Goal: Task Accomplishment & Management: Manage account settings

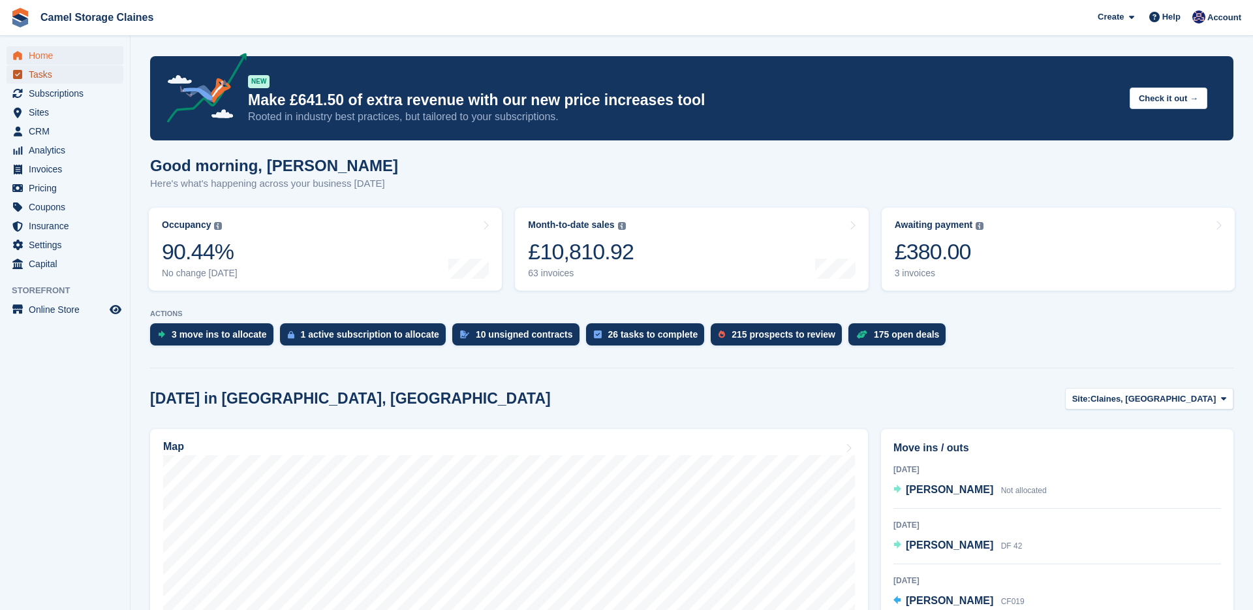
click at [66, 71] on span "Tasks" at bounding box center [68, 74] width 78 height 18
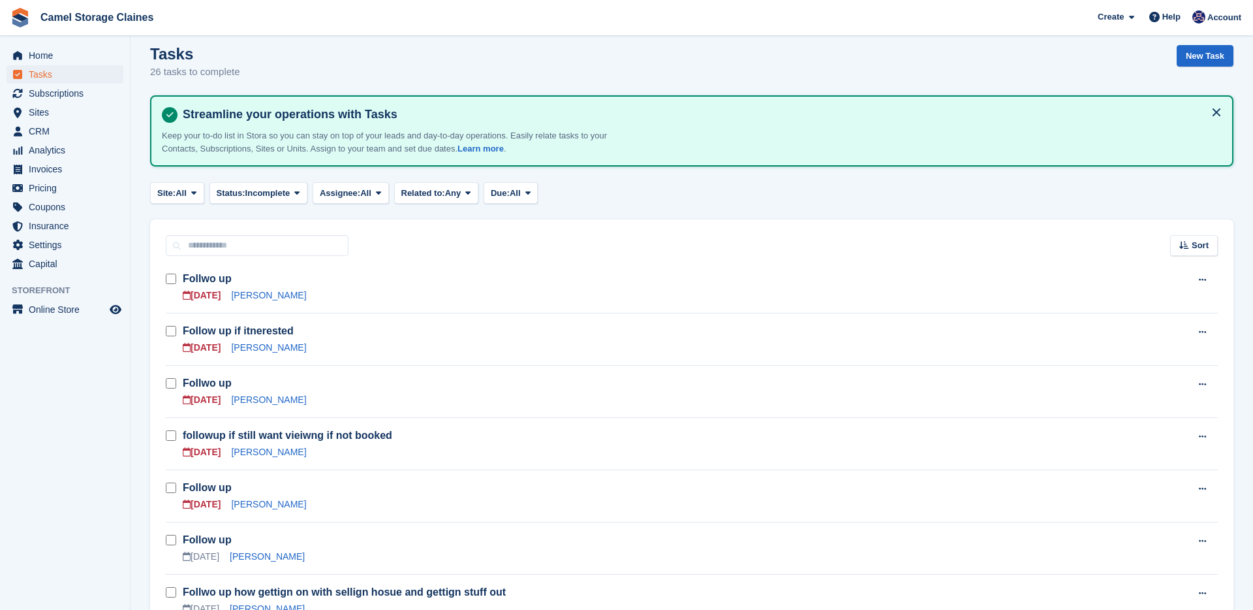
scroll to position [8, 0]
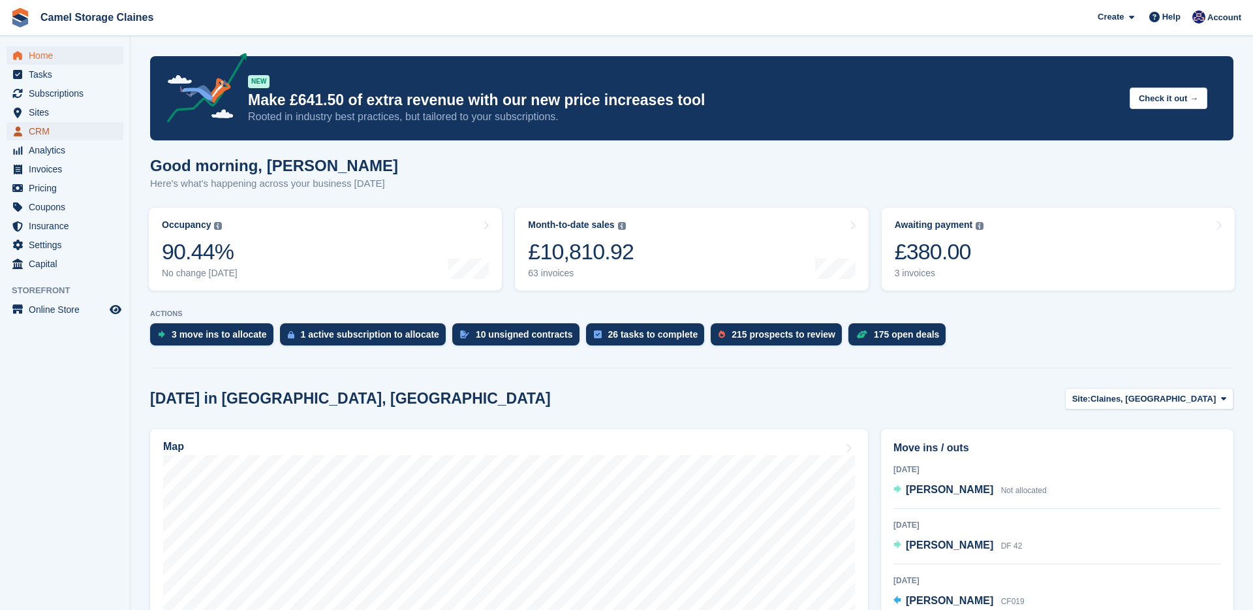
click span "CRM"
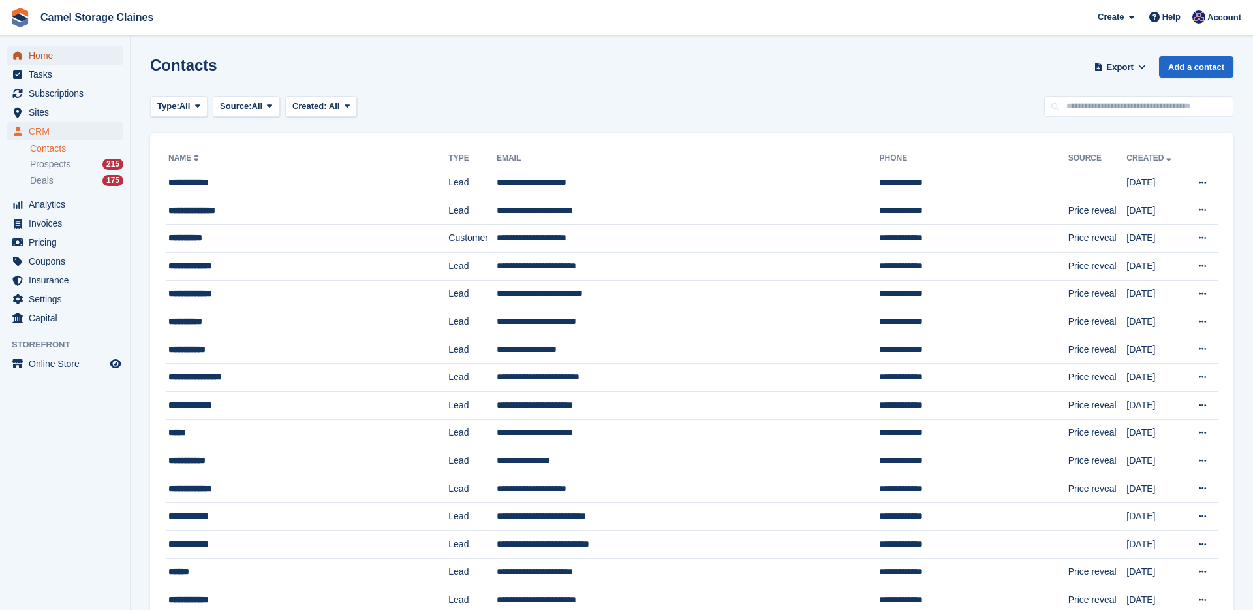
click at [34, 59] on span "Home" at bounding box center [68, 55] width 78 height 18
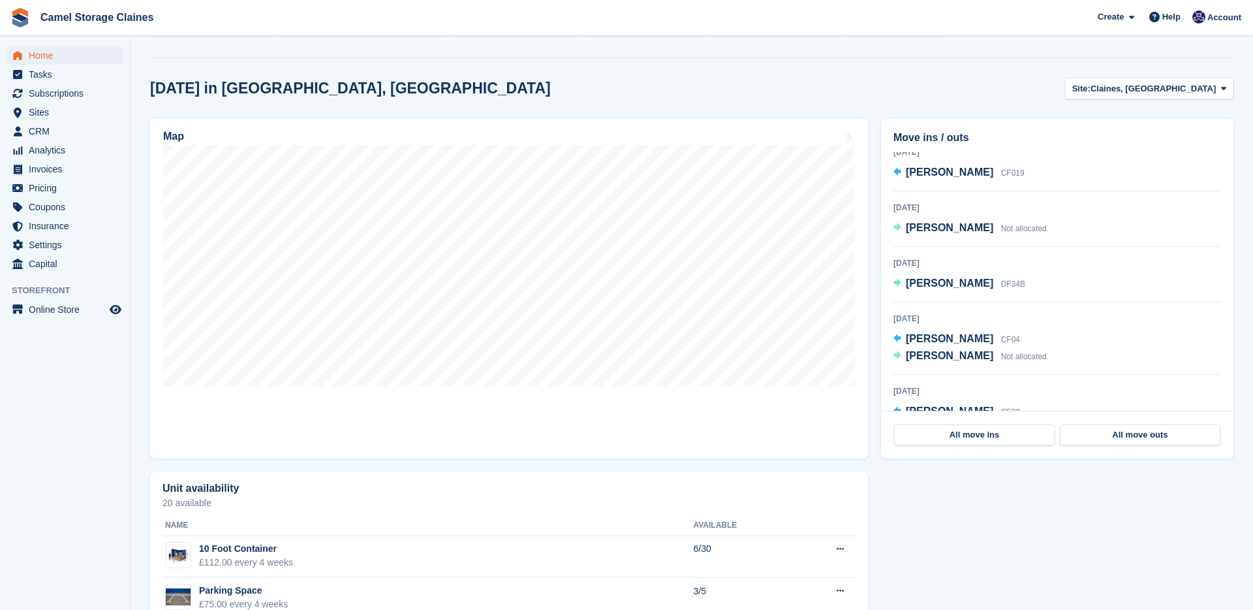
scroll to position [188, 0]
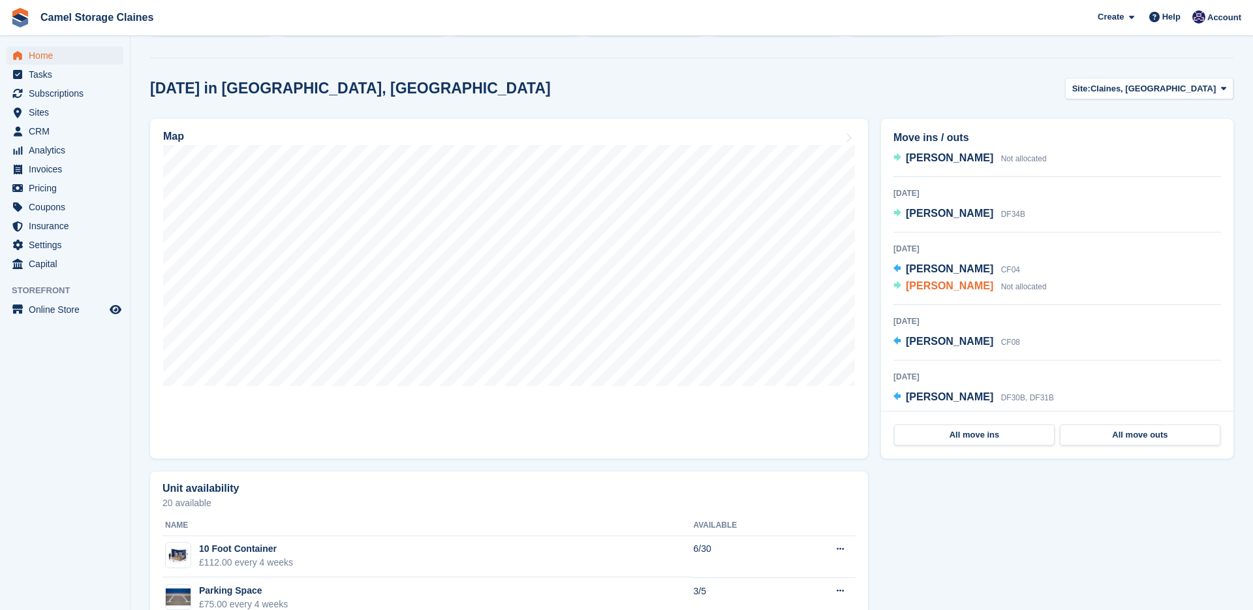
click at [940, 288] on span "[PERSON_NAME]" at bounding box center [949, 285] width 87 height 11
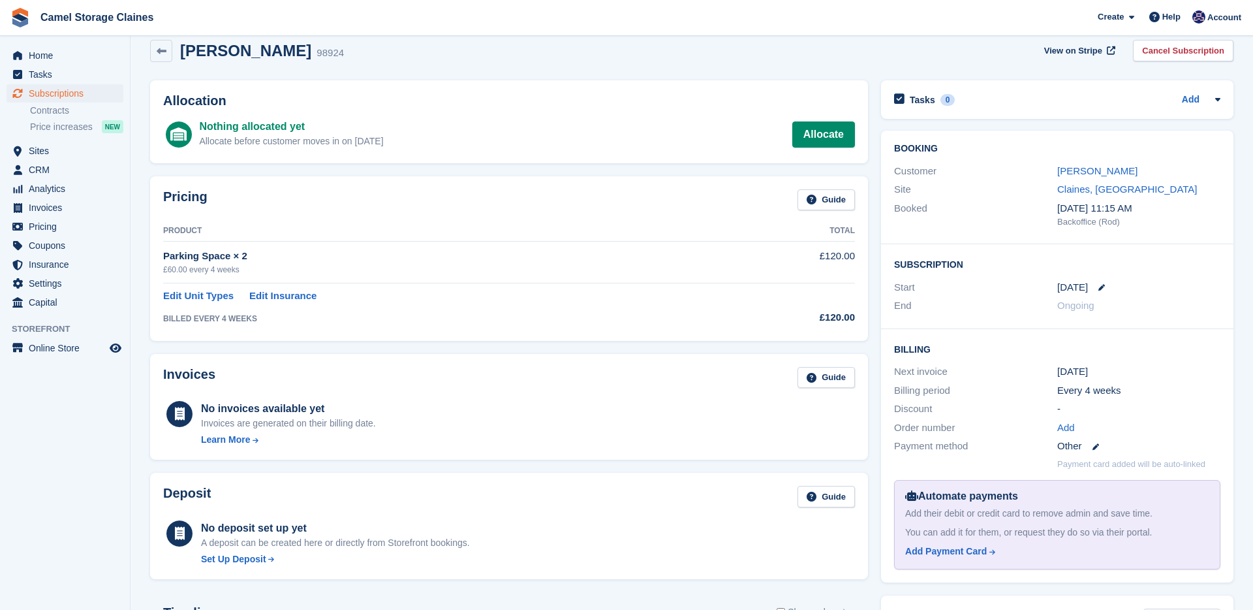
scroll to position [11, 0]
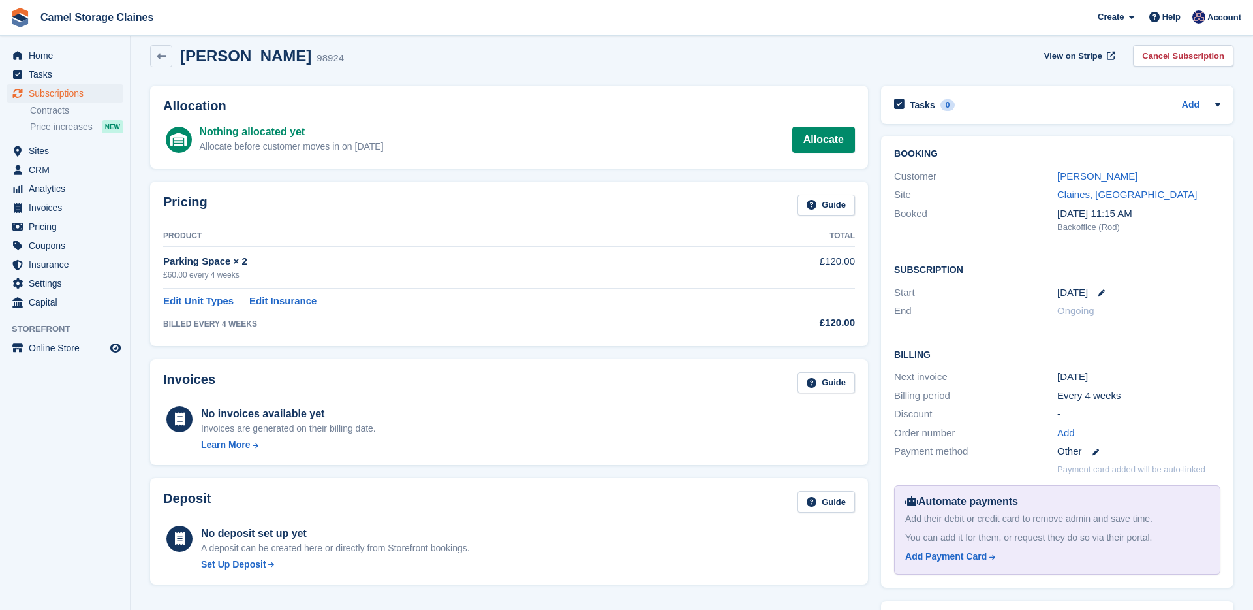
click at [819, 155] on div "Allocation Nothing allocated yet Allocate before customer moves in on [DATE] Al…" at bounding box center [509, 127] width 718 height 83
click at [193, 302] on link "Edit Unit Types" at bounding box center [198, 301] width 70 height 15
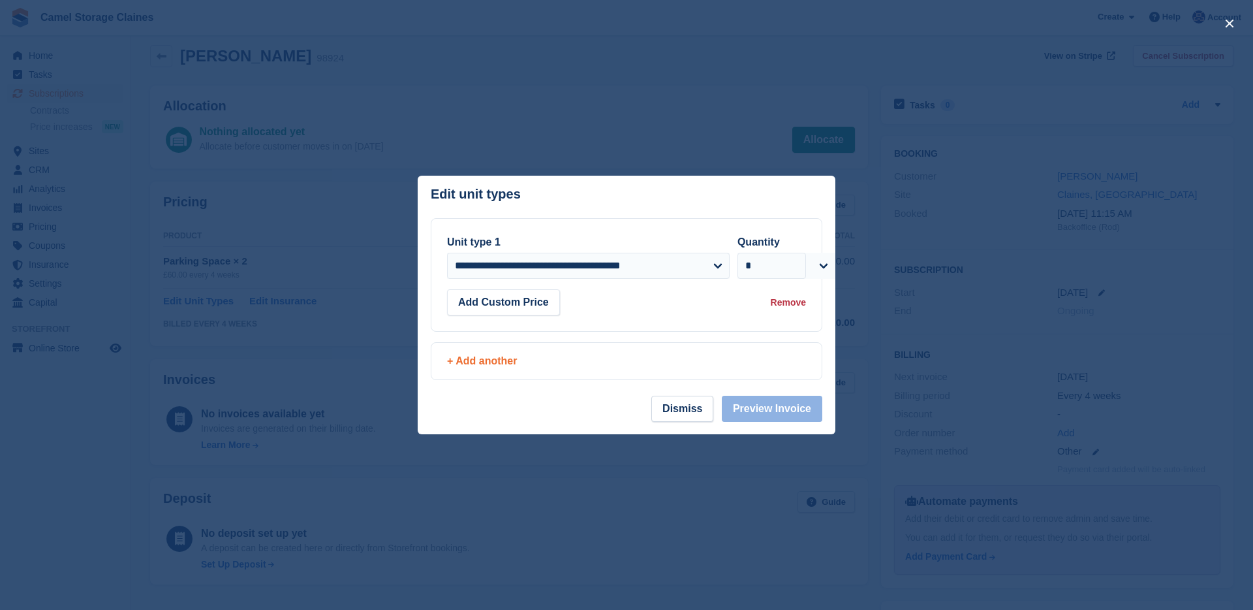
click at [492, 350] on div "+ Add another" at bounding box center [626, 361] width 390 height 37
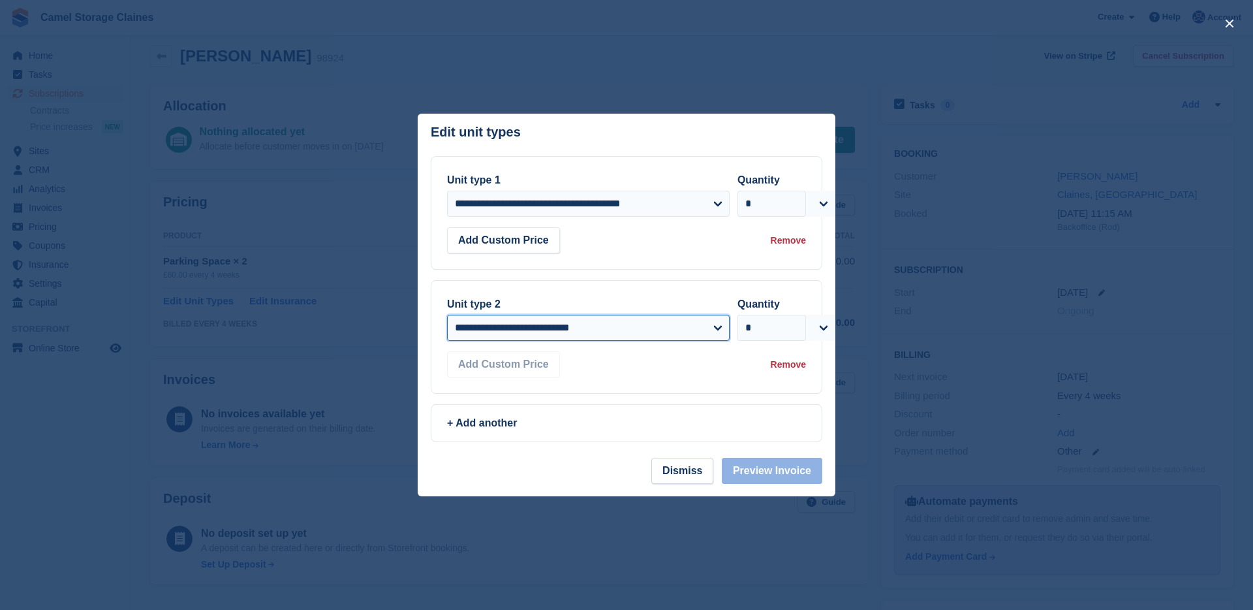
click at [509, 326] on select "**********" at bounding box center [588, 328] width 283 height 26
select select "*****"
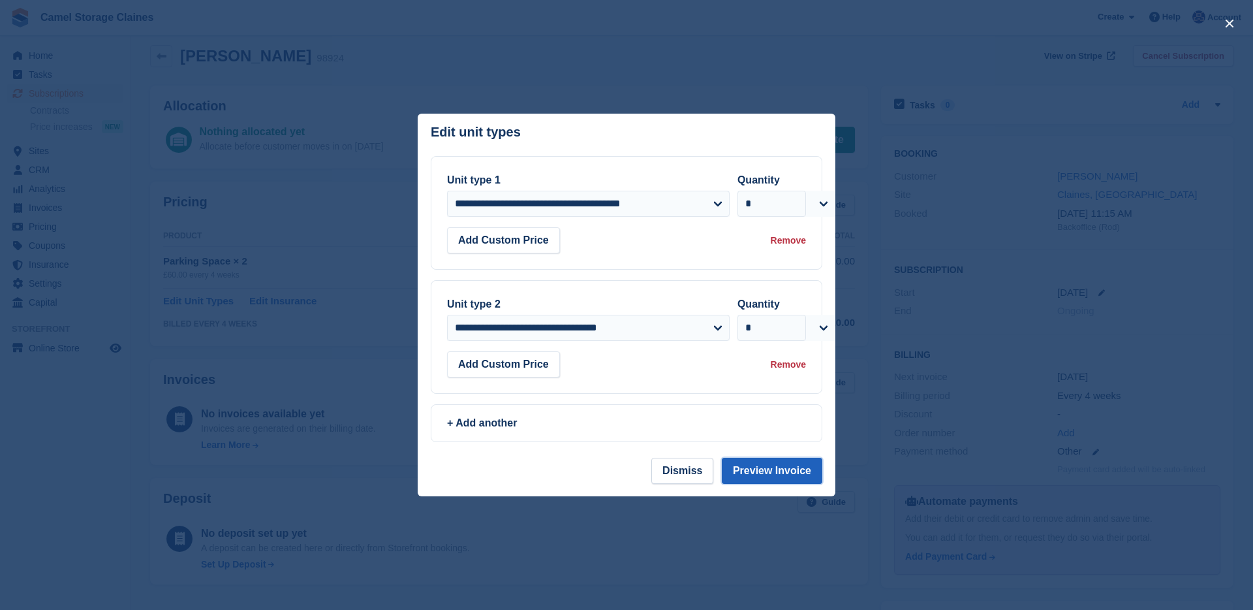
click at [765, 471] on button "Preview Invoice" at bounding box center [772, 471] width 101 height 26
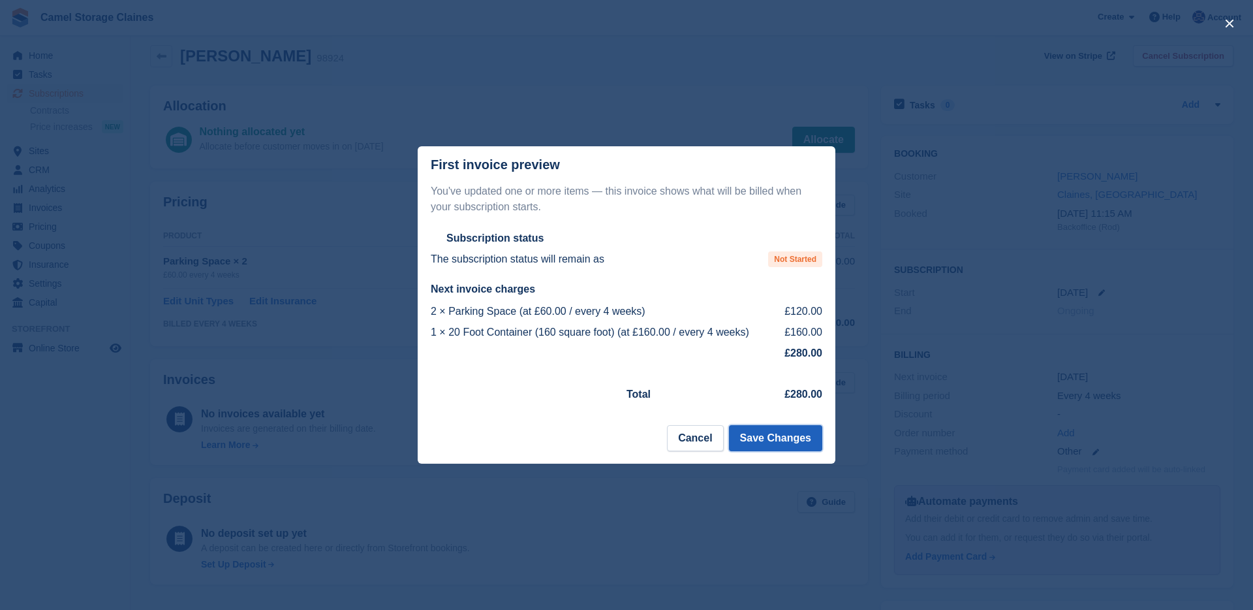
click at [754, 435] on button "Save Changes" at bounding box center [775, 438] width 93 height 26
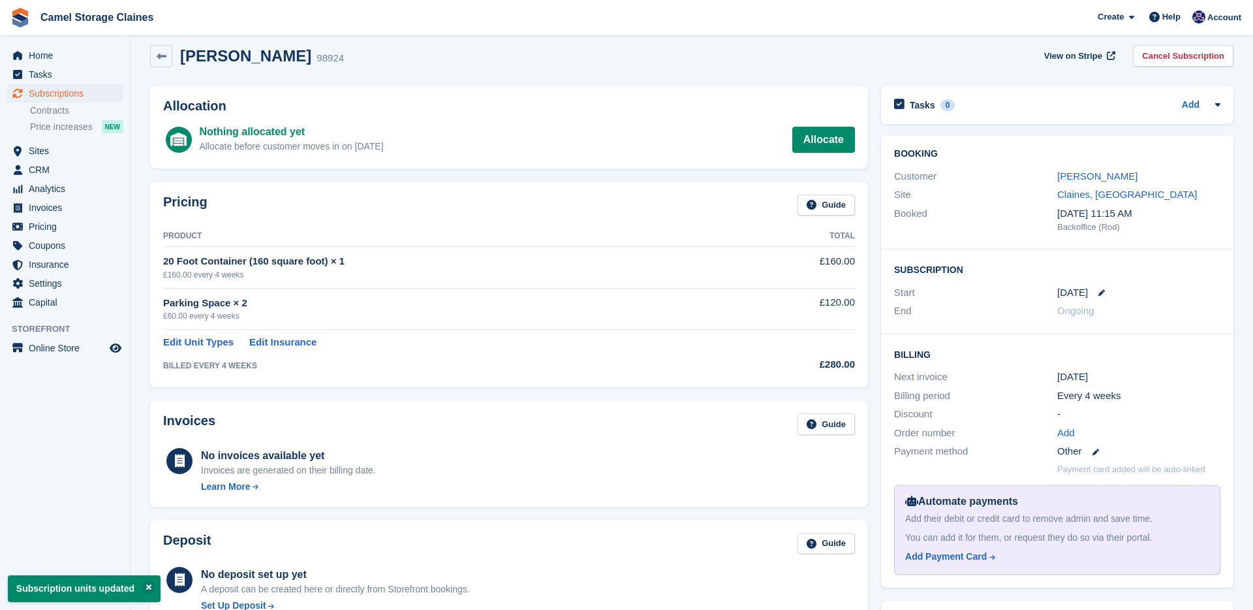
scroll to position [0, 0]
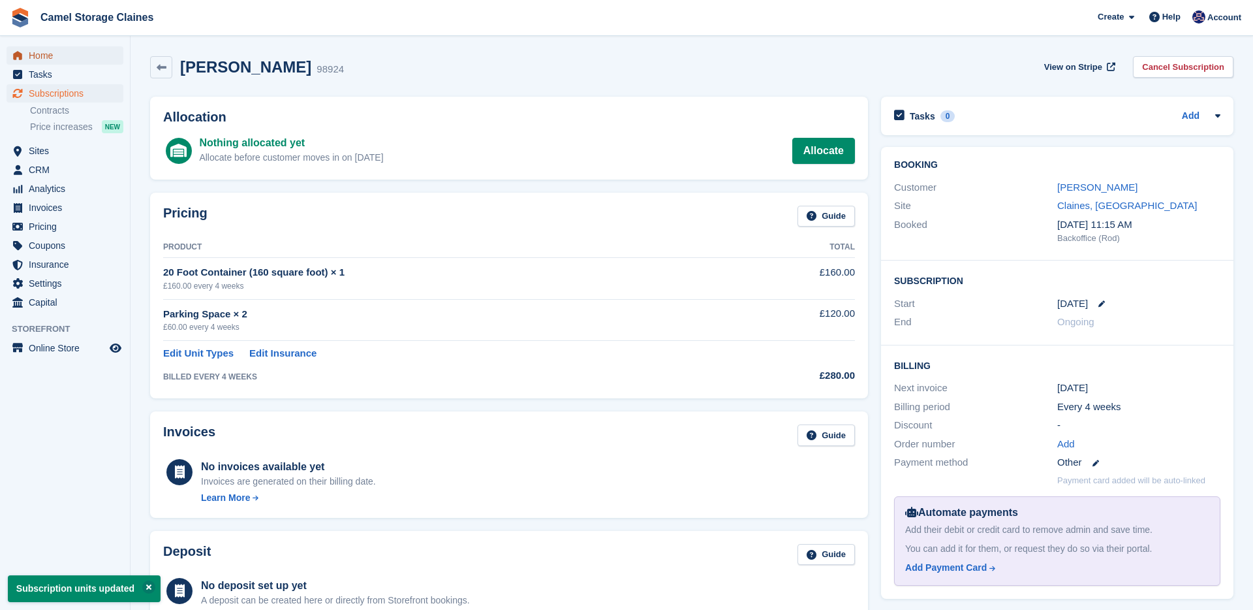
click at [62, 59] on span "Home" at bounding box center [68, 55] width 78 height 18
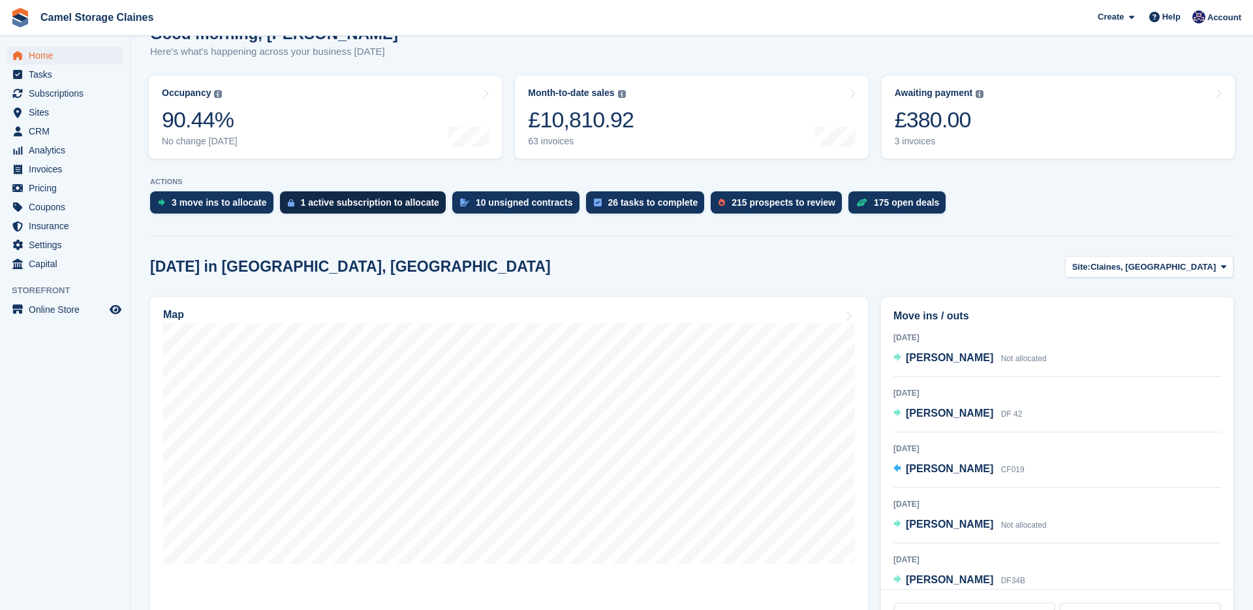
scroll to position [151, 0]
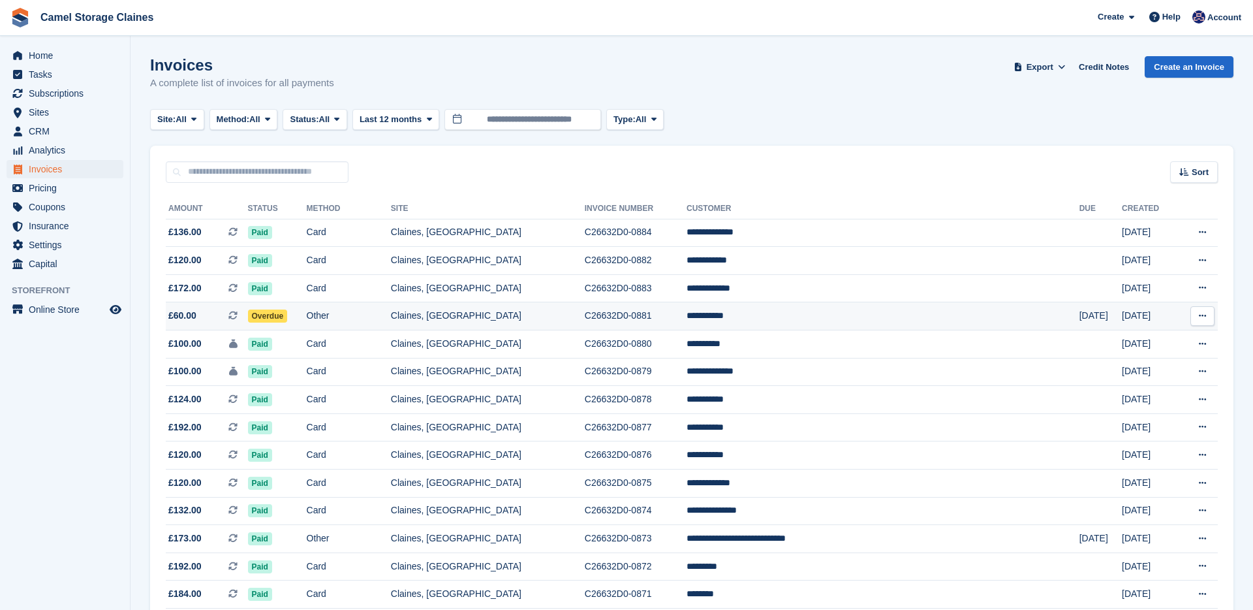
click at [1204, 320] on icon at bounding box center [1202, 315] width 7 height 8
click at [997, 329] on td "**********" at bounding box center [883, 316] width 393 height 28
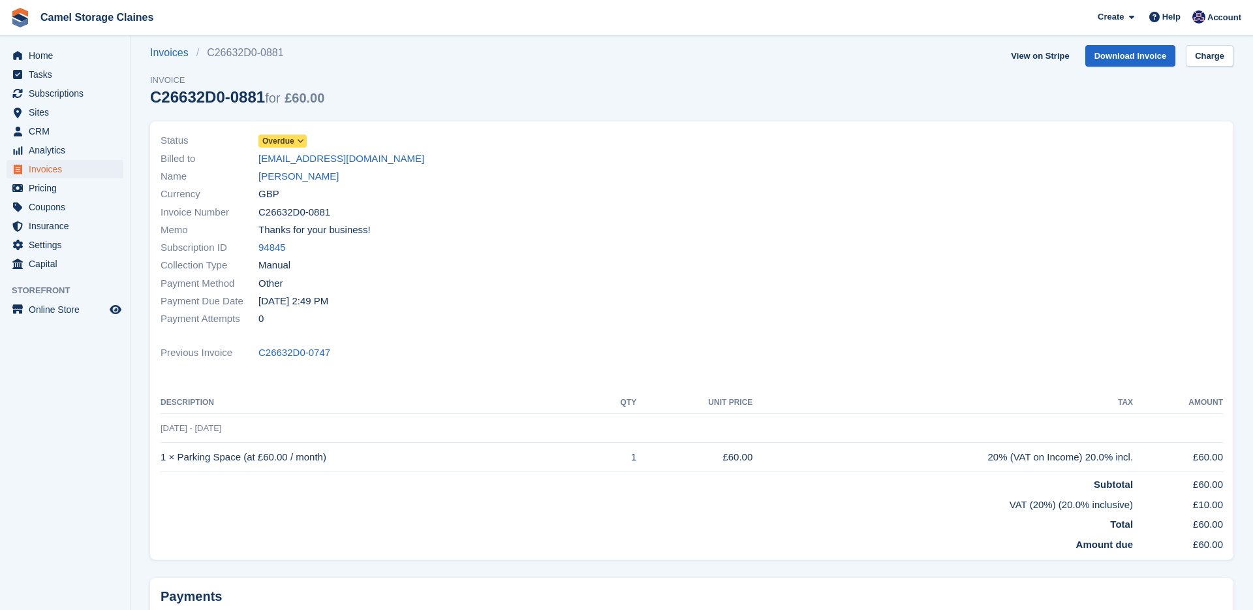
scroll to position [15, 0]
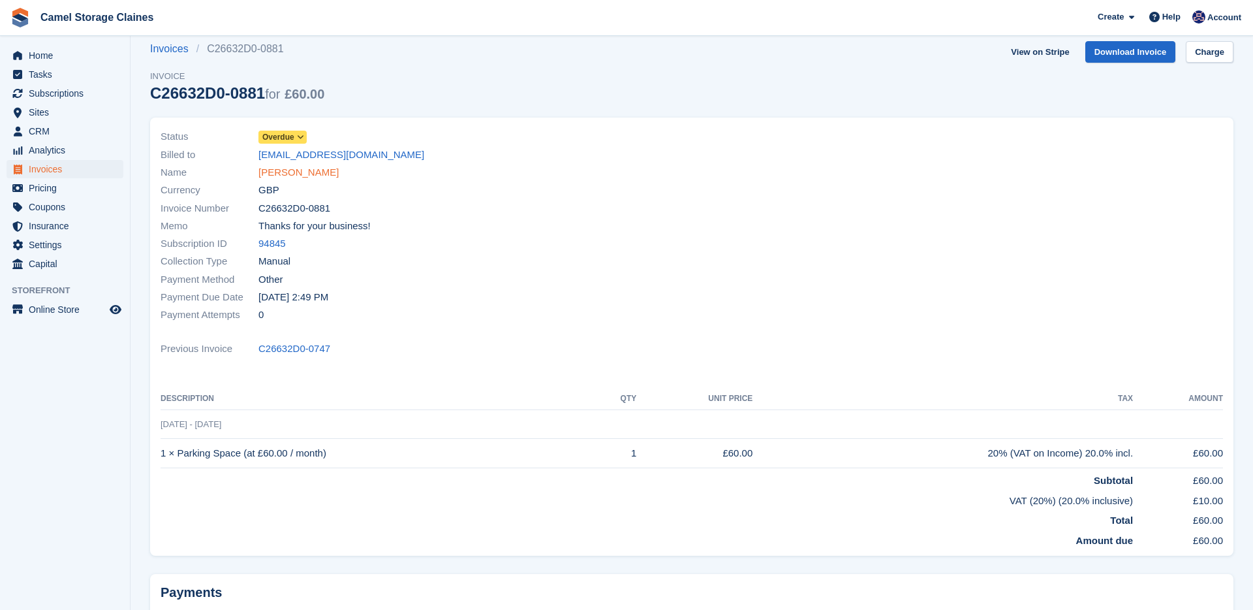
click at [278, 170] on link "[PERSON_NAME]" at bounding box center [298, 172] width 80 height 15
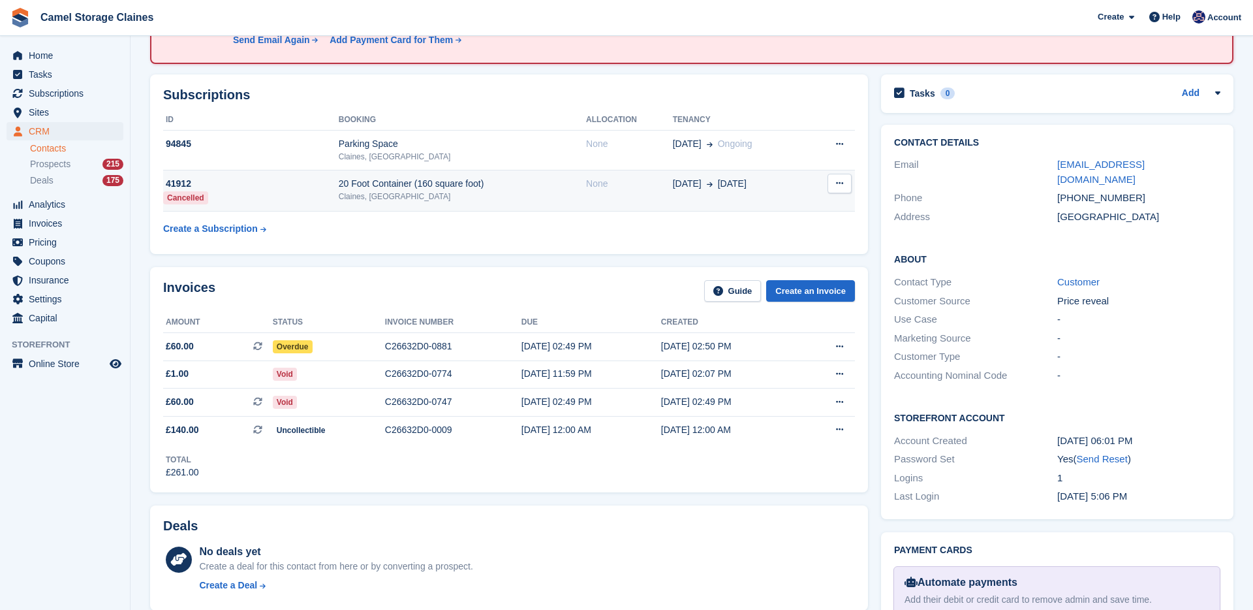
scroll to position [139, 0]
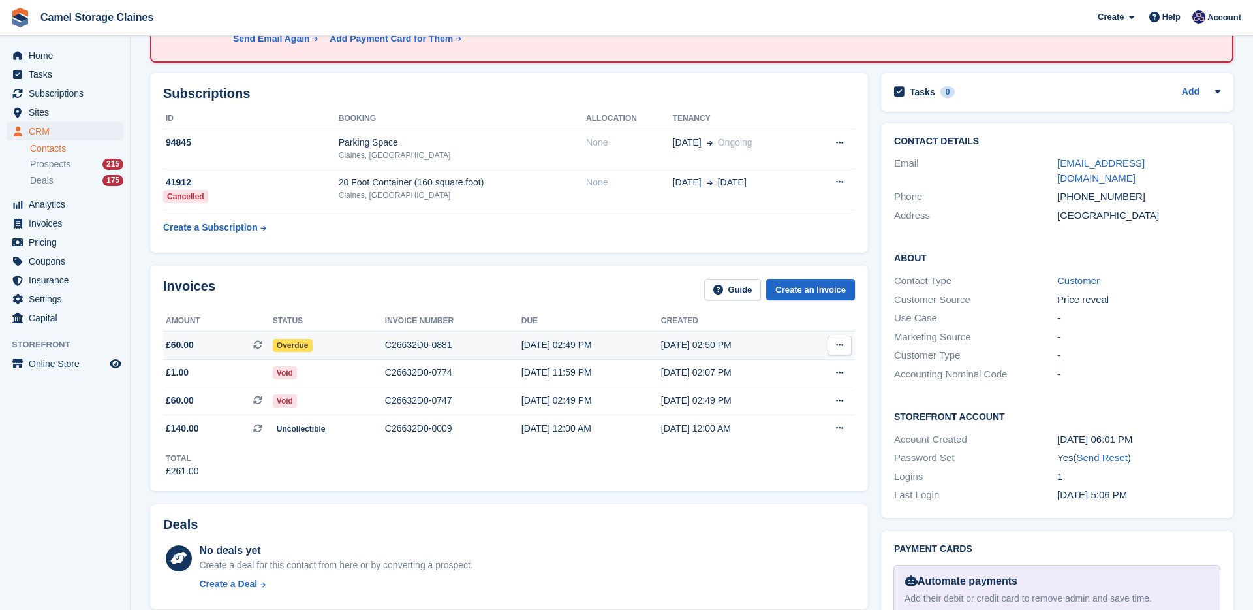
click at [844, 343] on button at bounding box center [840, 346] width 24 height 20
click at [540, 346] on div "11 Aug, 02:49 PM" at bounding box center [592, 345] width 140 height 14
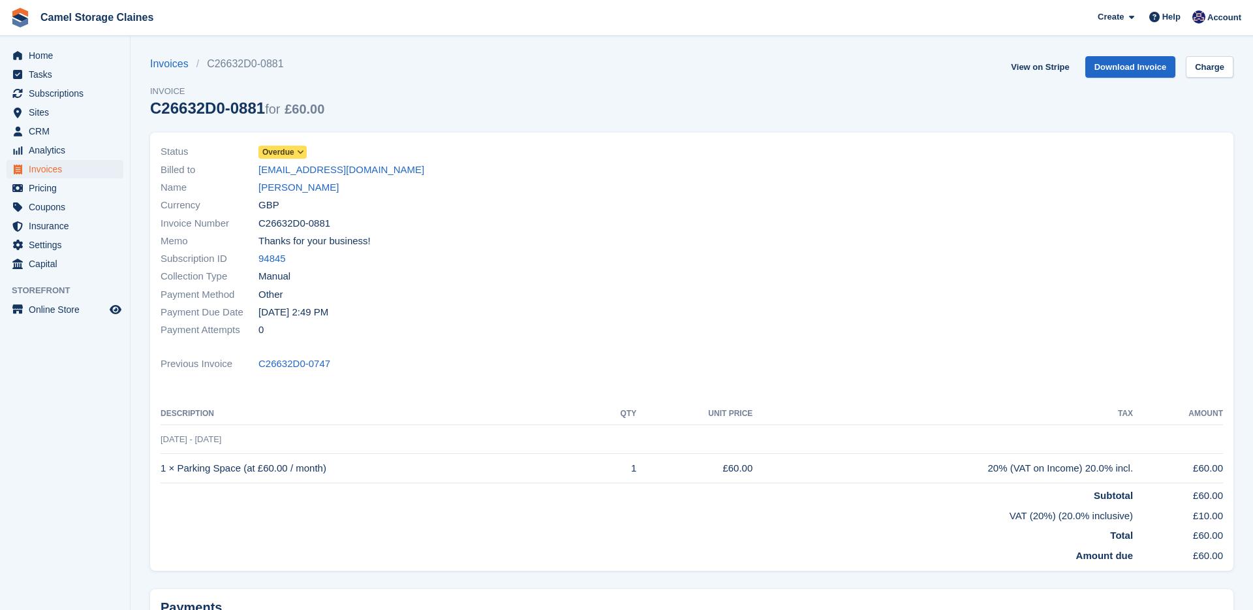
click at [281, 158] on span "Overdue" at bounding box center [278, 152] width 32 height 12
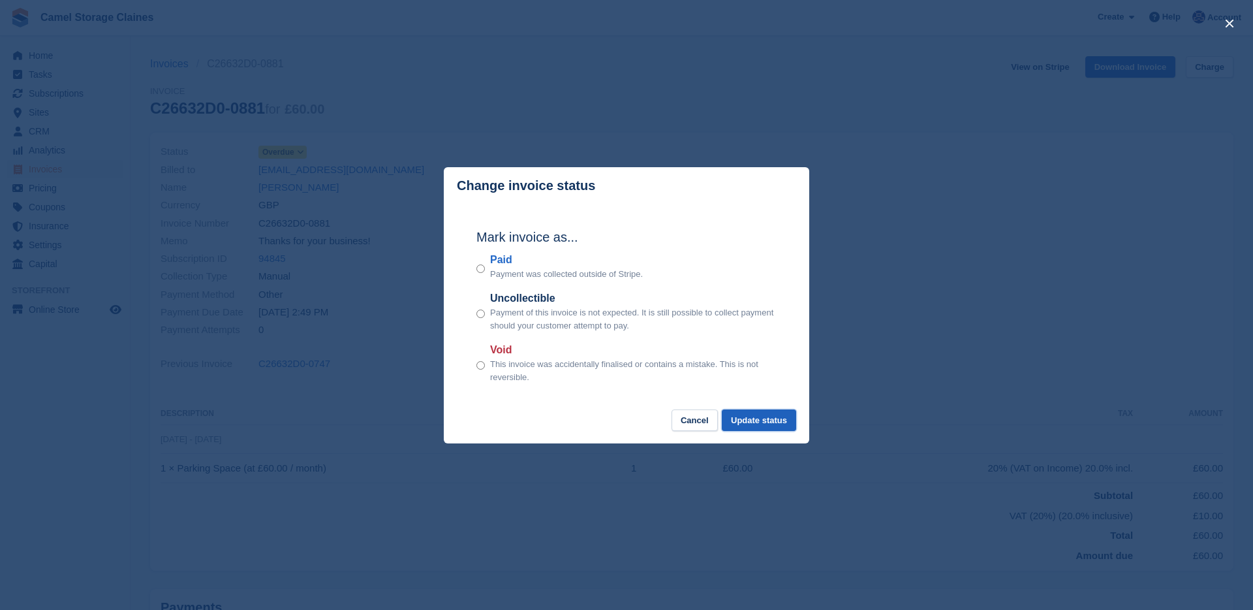
click at [765, 416] on button "Update status" at bounding box center [759, 420] width 74 height 22
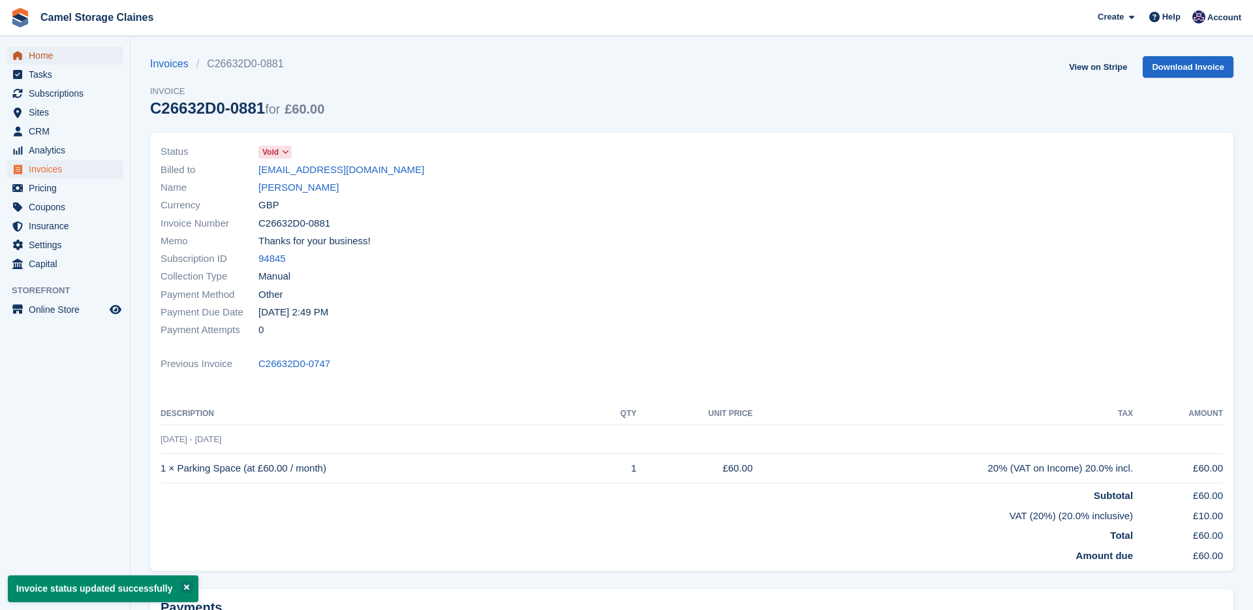
click at [94, 56] on span "Home" at bounding box center [68, 55] width 78 height 18
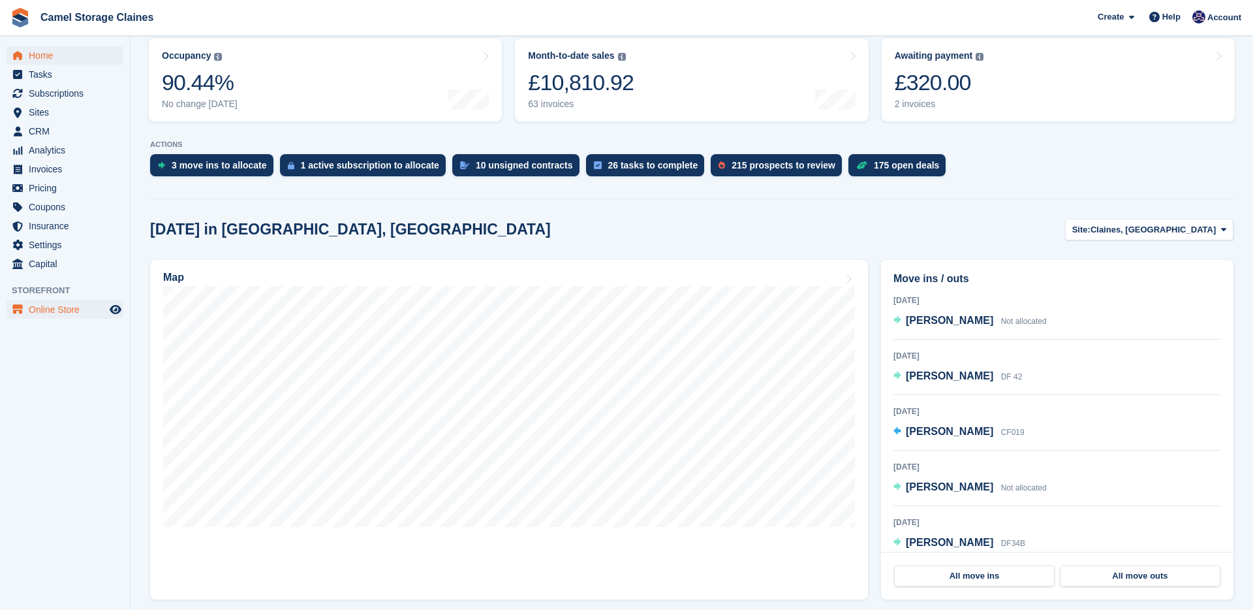
scroll to position [140, 0]
